Goal: Task Accomplishment & Management: Use online tool/utility

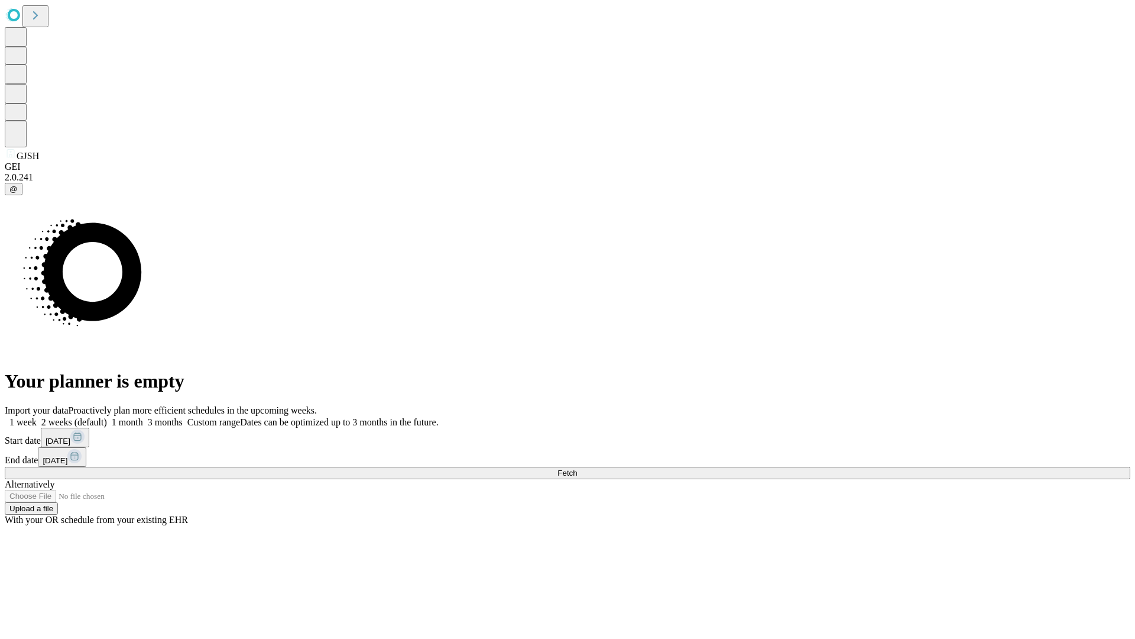
click at [577, 468] on span "Fetch" at bounding box center [568, 472] width 20 height 9
